Goal: Task Accomplishment & Management: Complete application form

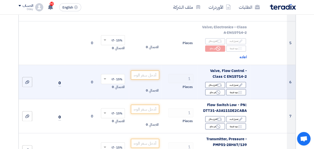
scroll to position [280, 0]
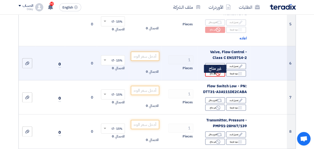
click at [216, 76] on icon "Reject" at bounding box center [218, 73] width 5 height 5
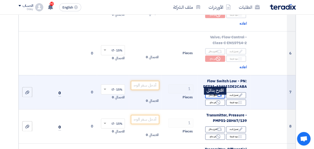
scroll to position [305, 0]
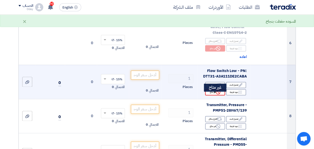
click at [217, 94] on icon "Reject" at bounding box center [218, 92] width 5 height 5
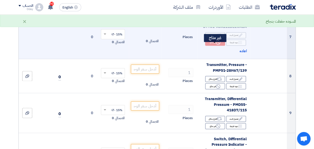
scroll to position [355, 0]
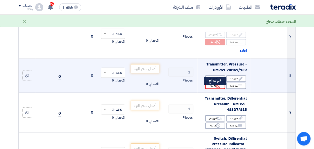
click at [216, 88] on icon "Reject" at bounding box center [218, 85] width 5 height 5
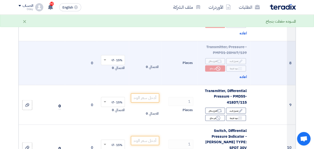
scroll to position [380, 0]
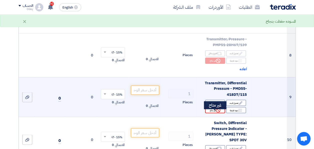
click at [216, 112] on div "Reject غير متاح" at bounding box center [215, 110] width 20 height 6
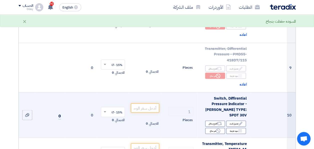
scroll to position [430, 0]
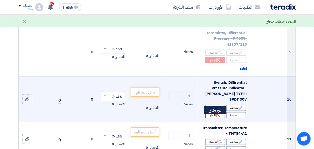
click at [217, 117] on use at bounding box center [218, 114] width 5 height 5
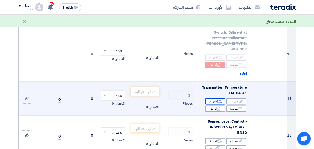
scroll to position [480, 0]
click at [217, 111] on icon "Reject" at bounding box center [218, 108] width 5 height 5
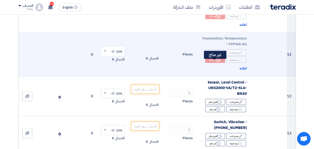
scroll to position [530, 0]
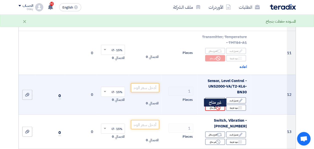
click at [216, 110] on div "Reject غير متاح" at bounding box center [215, 107] width 20 height 6
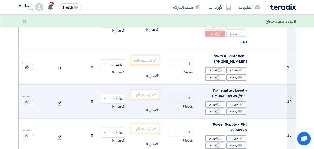
scroll to position [605, 0]
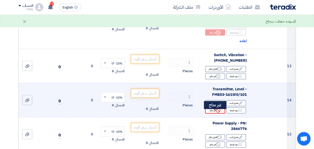
click at [216, 112] on use at bounding box center [218, 110] width 5 height 5
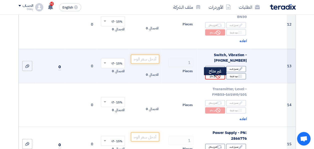
click at [216, 78] on icon "Reject" at bounding box center [218, 76] width 5 height 5
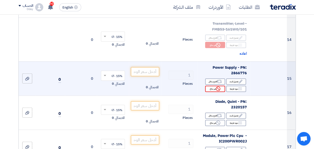
scroll to position [680, 0]
click at [153, 75] on input "number" at bounding box center [145, 71] width 28 height 9
click at [153, 74] on input "number" at bounding box center [145, 71] width 28 height 9
paste input "2540"
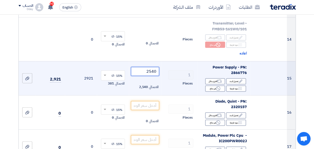
type input "2540"
click at [142, 82] on td "2540 الاجمالي 2,540" at bounding box center [145, 78] width 32 height 34
click at [27, 81] on div at bounding box center [27, 78] width 5 height 6
click at [0, 0] on input "file" at bounding box center [0, 0] width 0 height 0
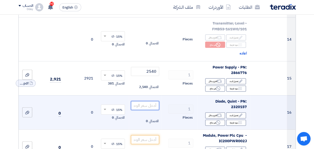
click at [154, 109] on input "number" at bounding box center [145, 105] width 28 height 9
type input "945"
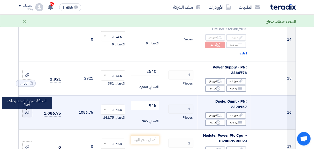
click at [27, 115] on div at bounding box center [27, 112] width 5 height 6
click at [0, 0] on input "file" at bounding box center [0, 0] width 0 height 0
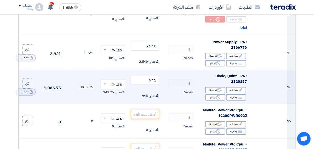
scroll to position [730, 0]
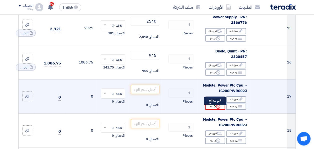
click at [216, 108] on icon "Reject" at bounding box center [218, 106] width 5 height 5
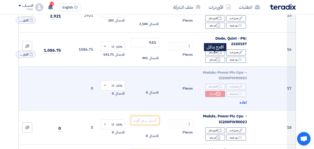
scroll to position [755, 0]
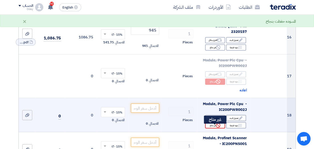
click at [215, 126] on div "Reject غير متاح" at bounding box center [215, 125] width 20 height 6
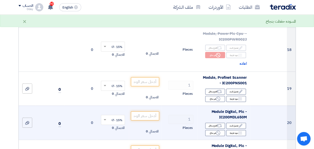
scroll to position [830, 0]
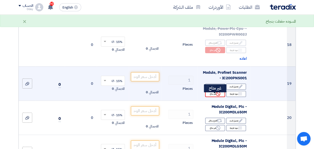
click at [217, 96] on use at bounding box center [218, 93] width 5 height 5
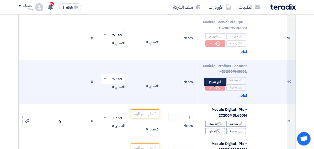
scroll to position [880, 0]
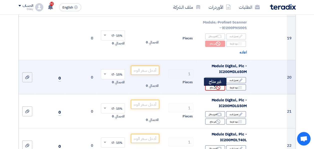
click at [215, 90] on div "Reject غير متاح" at bounding box center [215, 87] width 20 height 6
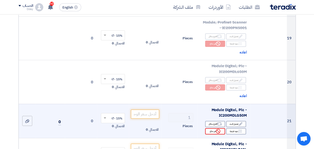
click at [214, 133] on div "Reject غير متاح" at bounding box center [215, 131] width 20 height 6
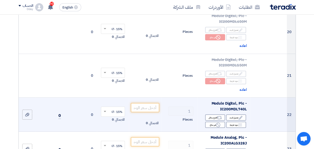
scroll to position [955, 0]
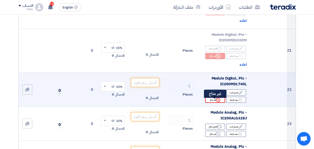
click at [217, 102] on use at bounding box center [218, 99] width 5 height 5
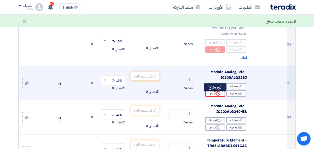
click at [215, 96] on div "Reject غير متاح" at bounding box center [215, 93] width 20 height 6
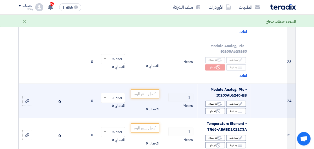
scroll to position [1055, 0]
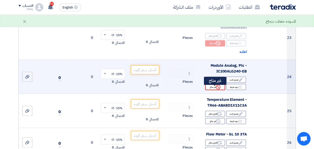
click at [216, 89] on icon "Reject" at bounding box center [218, 87] width 5 height 5
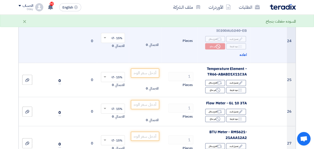
scroll to position [1105, 0]
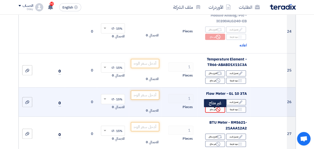
click at [216, 111] on div "Reject غير متاح" at bounding box center [215, 109] width 20 height 6
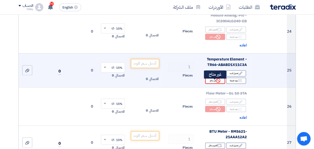
click at [214, 83] on div "Reject غير متاح" at bounding box center [215, 80] width 20 height 6
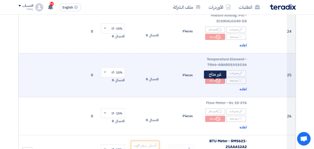
click at [214, 83] on div "Reject غير متاح" at bounding box center [215, 80] width 20 height 6
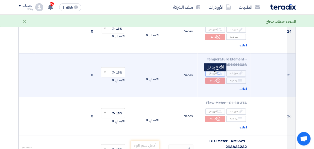
click at [213, 74] on div "Alternative اقترح بدائل" at bounding box center [215, 73] width 20 height 6
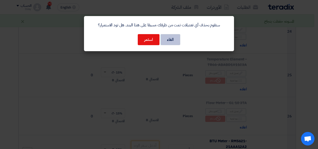
click at [172, 39] on button "الغاء" at bounding box center [171, 39] width 20 height 11
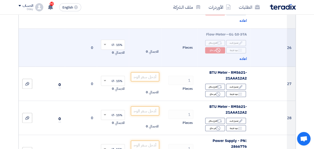
scroll to position [1180, 0]
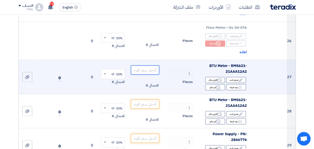
click at [152, 72] on input "number" at bounding box center [145, 69] width 28 height 9
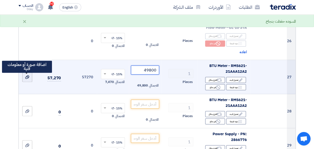
type input "49800"
click at [28, 78] on icon at bounding box center [27, 77] width 4 height 4
click at [0, 0] on input "file" at bounding box center [0, 0] width 0 height 0
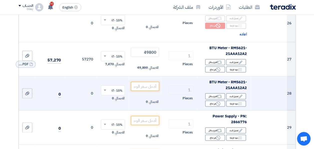
scroll to position [1205, 0]
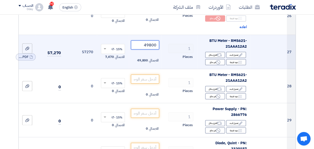
drag, startPoint x: 145, startPoint y: 48, endPoint x: 158, endPoint y: 48, distance: 13.5
click at [158, 48] on input "49800" at bounding box center [145, 44] width 28 height 9
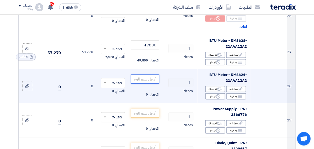
click at [148, 79] on input "number" at bounding box center [145, 78] width 28 height 9
paste input "49800"
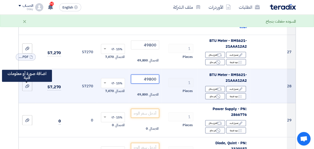
type input "49800"
click at [33, 89] on app-upload-file at bounding box center [27, 86] width 17 height 10
click at [29, 88] on icon at bounding box center [27, 86] width 4 height 4
click at [0, 0] on input "file" at bounding box center [0, 0] width 0 height 0
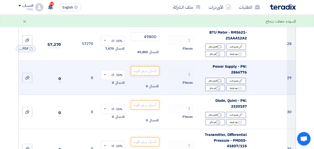
scroll to position [1256, 0]
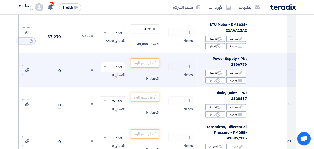
click at [168, 87] on td "1 Pieces" at bounding box center [179, 70] width 36 height 34
click at [151, 67] on input "number" at bounding box center [145, 62] width 28 height 9
paste input "2540"
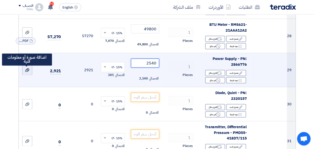
type input "2540"
click at [26, 73] on div at bounding box center [27, 70] width 5 height 6
click at [0, 0] on input "file" at bounding box center [0, 0] width 0 height 0
click at [27, 72] on use at bounding box center [27, 70] width 4 height 4
click at [0, 0] on input "file" at bounding box center [0, 0] width 0 height 0
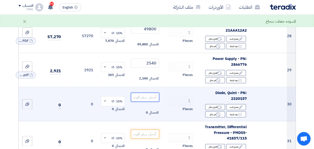
click at [154, 97] on input "number" at bounding box center [145, 96] width 28 height 9
paste input "945"
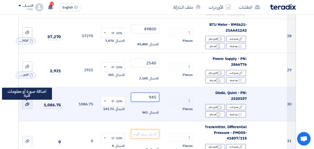
type input "945"
click at [29, 105] on use at bounding box center [27, 104] width 4 height 4
click at [0, 0] on input "file" at bounding box center [0, 0] width 0 height 0
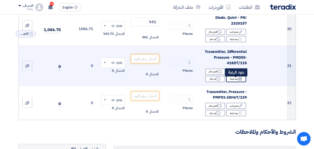
scroll to position [1356, 0]
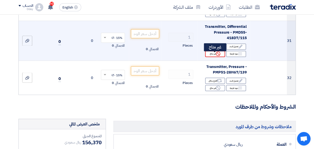
click at [218, 56] on icon "Reject" at bounding box center [218, 53] width 5 height 5
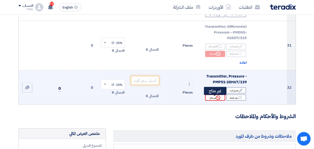
click at [220, 99] on icon "Reject" at bounding box center [218, 97] width 5 height 5
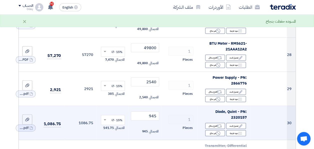
scroll to position [1230, 0]
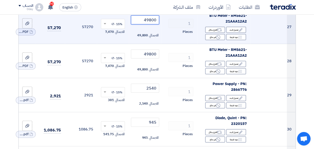
drag, startPoint x: 142, startPoint y: 23, endPoint x: 157, endPoint y: 22, distance: 15.0
click at [157, 22] on input "49800" at bounding box center [145, 19] width 28 height 9
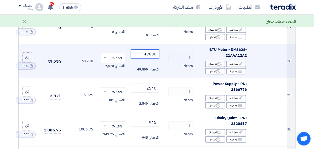
drag, startPoint x: 144, startPoint y: 55, endPoint x: 164, endPoint y: 55, distance: 20.5
click at [164, 55] on tr "28 BTU Meter - RMS621-21AAA12A2 Edit تعديل البند Alternative اقترح بدائل Breakd…" at bounding box center [157, 61] width 277 height 34
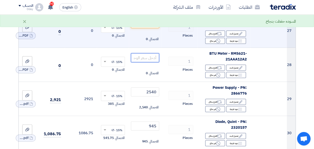
scroll to position [1205, 0]
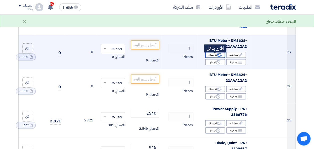
click at [214, 57] on div "Alternative اقترح بدائل" at bounding box center [215, 55] width 20 height 6
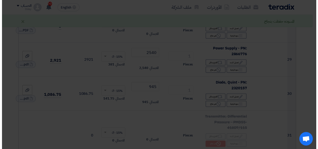
scroll to position [1145, 0]
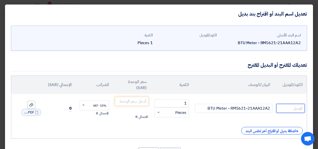
click at [290, 107] on input "text" at bounding box center [290, 108] width 29 height 9
paste input "D5-G-E2-AD-S-A-2-E-D"
type input "D5-G-E2-AD-S-A-2-E-D"
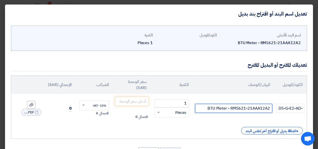
click at [230, 107] on input "BTU Meter - RMS621-21AAA12A2" at bounding box center [233, 108] width 77 height 9
click at [220, 108] on input "BTU Meter - RMS621-21AAA12A2" at bounding box center [233, 108] width 77 height 9
paste input "BADGER ULTRASONIC FLOW METER- DXN WITH ENERGY KIT"
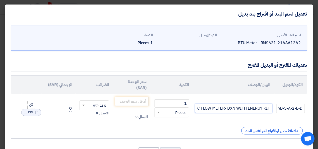
scroll to position [0, -59]
type input "BTU Meter BADGER ULTRASONIC FLOW METER- DXN WITH ENERGY KIT"
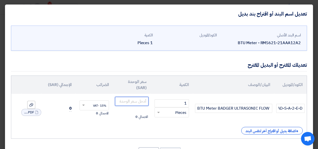
click at [144, 101] on input "number" at bounding box center [132, 101] width 34 height 9
type input "49800"
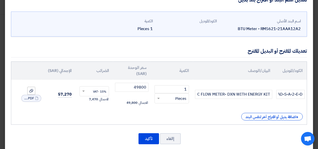
scroll to position [22, 0]
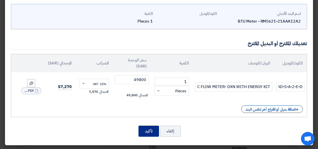
click at [151, 131] on button "تأكيد" at bounding box center [149, 130] width 21 height 11
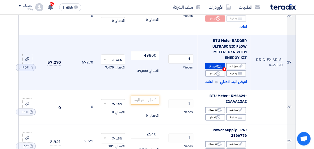
scroll to position [1230, 0]
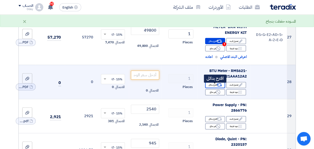
click at [215, 86] on div "Alternative اقترح بدائل" at bounding box center [215, 85] width 20 height 6
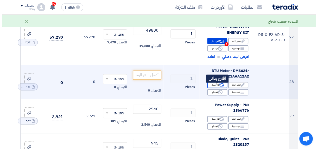
scroll to position [1170, 0]
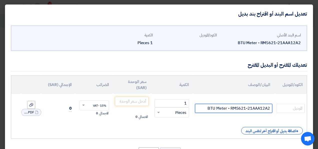
click at [248, 110] on input "BTU Meter - RMS621-21AAA12A2" at bounding box center [233, 108] width 77 height 9
click at [248, 109] on input "BTU Meter - RMS621-21AAA12A2" at bounding box center [233, 108] width 77 height 9
paste input "BTU Meter BADGER ULTRASONIC FLOW METER- DXN WITH ENERGY KIT"
paste input "BADGER ULTRASONIC FLOW METER- DXN WITH ENERGY KIT"
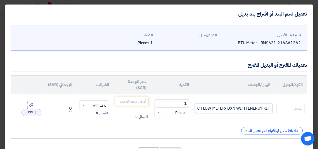
scroll to position [0, -59]
type input "BTU Meter BADGER ULTRASONIC FLOW METER- DXN WITH ENERGY KIT"
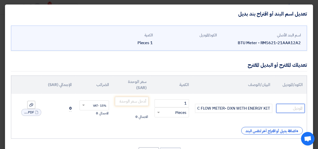
click at [284, 107] on input "text" at bounding box center [290, 108] width 29 height 9
paste input "D5-G-E2-AD-S-A-2-E-D"
type input "D5-G-E2-AD-S-A-2-E-D"
click at [173, 122] on td "1 RFQ_STEP1.ITEMS.2.TYPE_PLACEHOLDER × Pieces" at bounding box center [172, 108] width 43 height 29
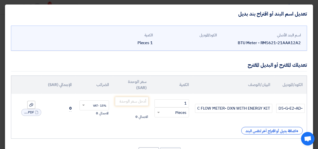
scroll to position [0, 0]
click at [167, 102] on input "1" at bounding box center [172, 103] width 35 height 8
click at [140, 102] on input "number" at bounding box center [132, 101] width 34 height 9
type input "49800"
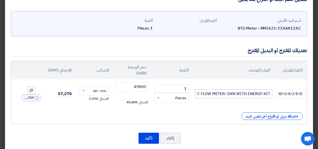
scroll to position [22, 0]
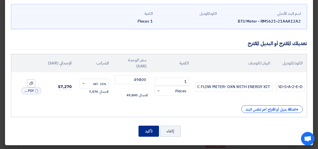
click at [149, 132] on button "تأكيد" at bounding box center [149, 130] width 21 height 11
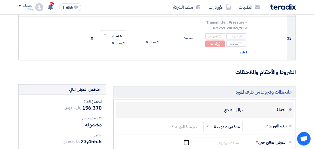
scroll to position [1476, 0]
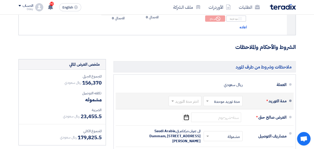
click at [228, 105] on input "text" at bounding box center [222, 101] width 37 height 7
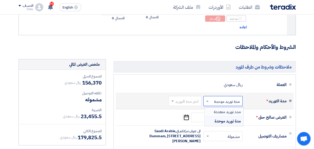
click at [226, 113] on span "مدد توريد متعددة" at bounding box center [227, 112] width 27 height 6
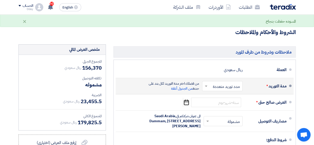
scroll to position [1548, 0]
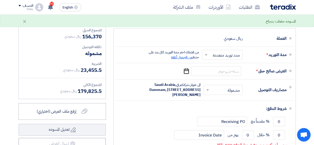
click at [182, 55] on span "من الجدول أعلاة" at bounding box center [182, 57] width 22 height 5
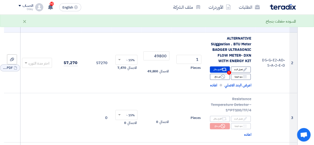
scroll to position [50, -2]
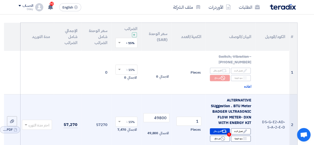
click at [30, 125] on div at bounding box center [37, 124] width 30 height 8
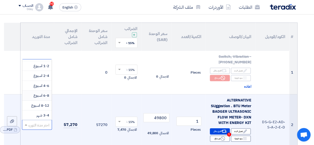
scroll to position [25, 0]
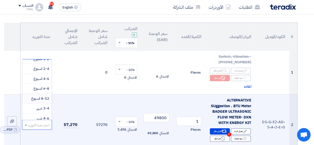
click at [44, 99] on span "8-12 اسبوع" at bounding box center [40, 99] width 18 height 6
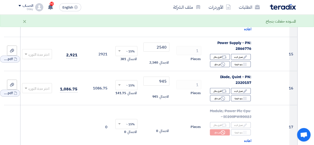
scroll to position [700, -2]
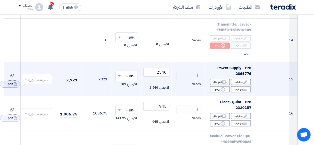
click at [39, 82] on input "text" at bounding box center [40, 79] width 20 height 8
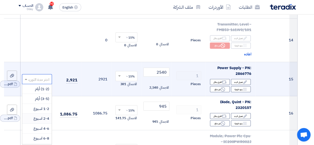
click at [45, 117] on span "2-4 اسبوع" at bounding box center [42, 119] width 16 height 6
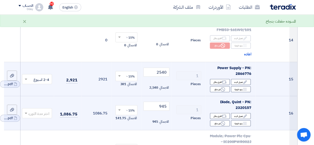
click at [34, 111] on input "text" at bounding box center [40, 113] width 20 height 8
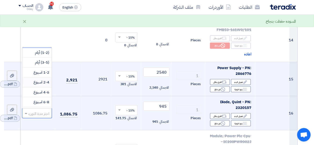
click at [42, 80] on span "2-4 اسبوع" at bounding box center [42, 82] width 16 height 6
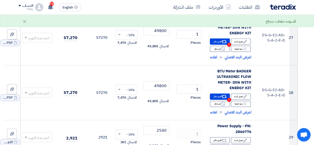
scroll to position [1200, -2]
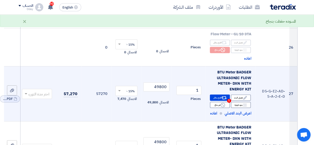
click at [39, 90] on input "text" at bounding box center [40, 94] width 20 height 8
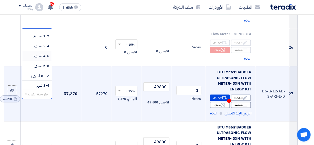
scroll to position [25, 0]
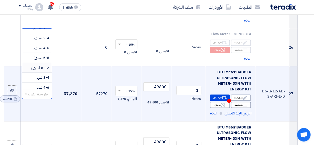
click at [42, 65] on span "8-12 اسبوع" at bounding box center [40, 68] width 18 height 6
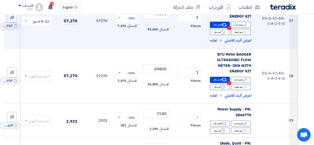
scroll to position [1276, -2]
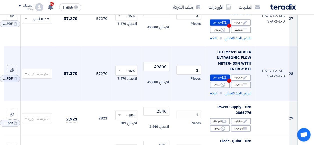
click at [40, 71] on input "text" at bounding box center [40, 74] width 20 height 8
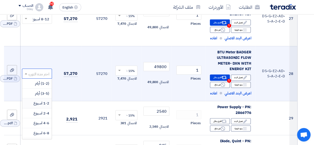
scroll to position [25, 0]
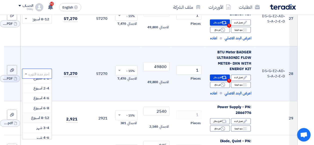
click at [45, 115] on span "8-12 اسبوع" at bounding box center [40, 118] width 18 height 6
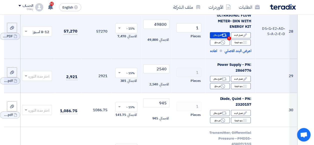
scroll to position [1326, -2]
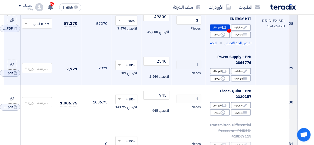
click at [42, 74] on td "اختر مدة التوريد" at bounding box center [37, 68] width 34 height 34
click at [41, 64] on input "text" at bounding box center [40, 68] width 20 height 8
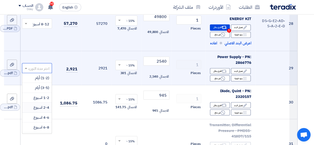
click at [46, 106] on span "2-4 اسبوع" at bounding box center [42, 108] width 16 height 6
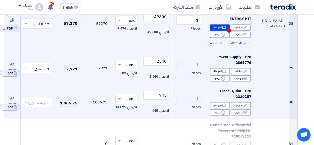
click at [41, 98] on input "text" at bounding box center [40, 102] width 20 height 8
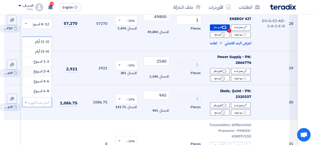
click at [44, 69] on span "2-4 اسبوع" at bounding box center [42, 71] width 16 height 6
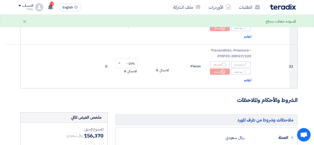
scroll to position [1526, -2]
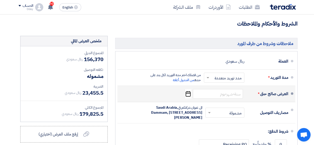
click at [189, 91] on icon "Pick a date" at bounding box center [188, 93] width 7 height 9
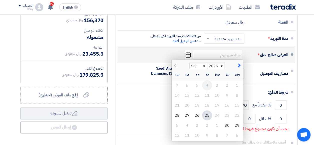
scroll to position [1576, -2]
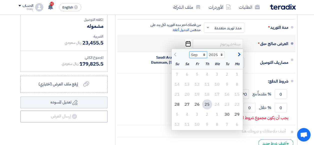
click at [206, 53] on select "Sep Oct Nov Dec" at bounding box center [199, 55] width 18 height 7
select select "10"
click at [190, 52] on select "Sep Oct Nov Dec" at bounding box center [199, 55] width 18 height 7
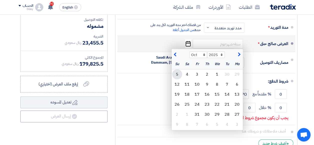
click at [179, 70] on div "5" at bounding box center [177, 74] width 10 height 10
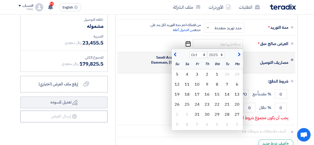
type input "[DATE]"
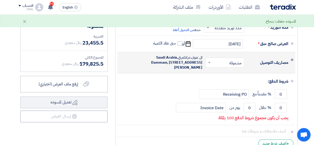
click at [226, 63] on input "text" at bounding box center [224, 63] width 37 height 7
click at [229, 70] on div "مشمولة" at bounding box center [226, 73] width 39 height 9
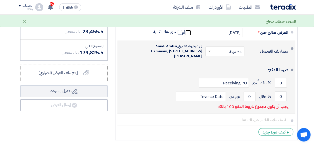
scroll to position [1601, -2]
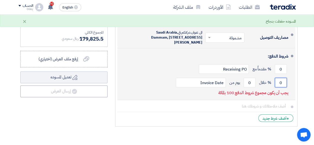
drag, startPoint x: 279, startPoint y: 84, endPoint x: 285, endPoint y: 84, distance: 5.5
click at [285, 84] on input "0" at bounding box center [281, 83] width 12 height 10
drag, startPoint x: 279, startPoint y: 71, endPoint x: 286, endPoint y: 72, distance: 7.0
click at [286, 72] on input "0" at bounding box center [281, 69] width 12 height 10
type input "50"
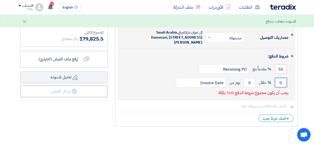
drag, startPoint x: 281, startPoint y: 85, endPoint x: 285, endPoint y: 87, distance: 3.9
click at [285, 87] on input "0" at bounding box center [281, 83] width 12 height 10
type input "50"
drag, startPoint x: 249, startPoint y: 85, endPoint x: 255, endPoint y: 86, distance: 6.4
click at [255, 86] on input "0" at bounding box center [250, 83] width 12 height 10
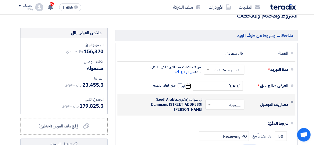
scroll to position [1526, -2]
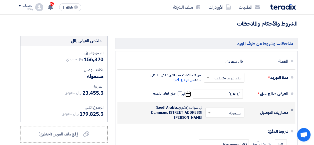
type input "30"
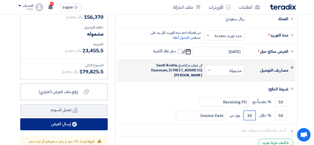
scroll to position [1576, -2]
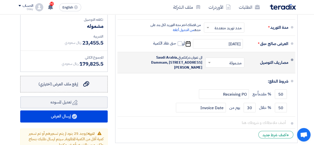
click at [75, 82] on span "إرفع ملف العرض (اختياري)" at bounding box center [59, 84] width 40 height 6
click at [0, 0] on input "إرفع ملف العرض (اختياري) إرفع ملف العرض (اختياري)" at bounding box center [0, 0] width 0 height 0
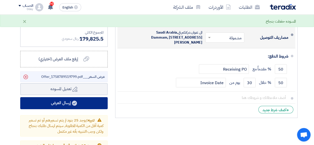
click at [74, 101] on icon at bounding box center [74, 103] width 5 height 5
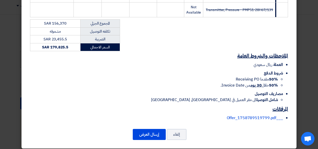
scroll to position [627, 0]
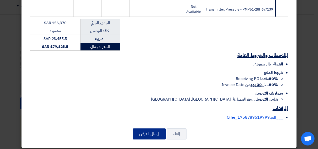
click at [151, 130] on button "إرسال العرض" at bounding box center [149, 133] width 33 height 11
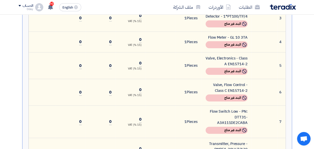
scroll to position [400, 0]
